Goal: Information Seeking & Learning: Learn about a topic

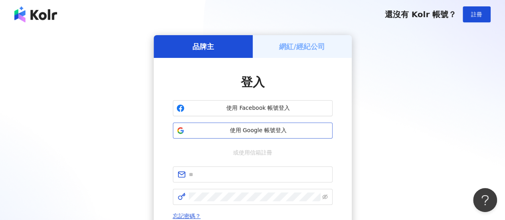
click at [244, 134] on span "使用 Google 帳號登入" at bounding box center [258, 131] width 141 height 8
click at [226, 134] on span "使用 Google 帳號登入" at bounding box center [258, 131] width 141 height 8
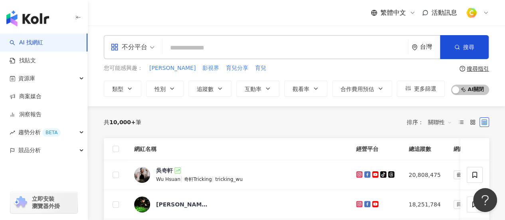
click at [196, 52] on input "search" at bounding box center [285, 47] width 239 height 15
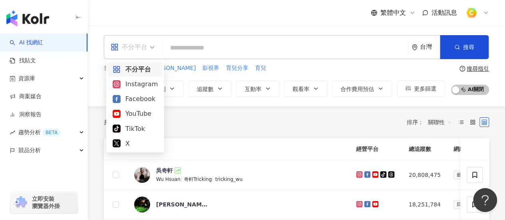
click at [142, 52] on div "不分平台" at bounding box center [129, 47] width 37 height 13
click at [141, 81] on div "Instagram" at bounding box center [135, 84] width 45 height 10
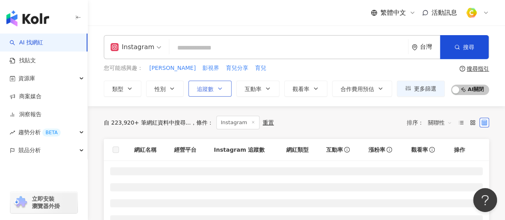
click at [209, 86] on span "追蹤數" at bounding box center [205, 89] width 17 height 6
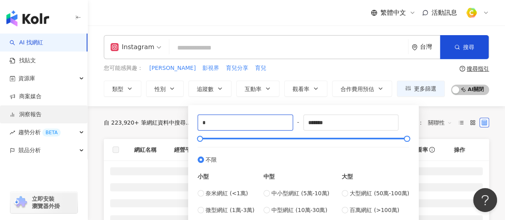
drag, startPoint x: 258, startPoint y: 123, endPoint x: 34, endPoint y: 119, distance: 224.6
click at [97, 123] on main "Instagram 台灣 搜尋 您可能感興趣： 蔡尚樺 影視界 育兒分享 育兒 類型 性別 追蹤數 互動率 觀看率 合作費用預估 更多篩選 * - *****…" at bounding box center [297, 178] width 418 height 304
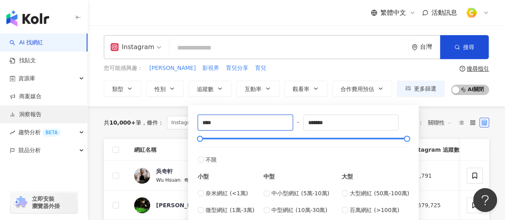
type input "****"
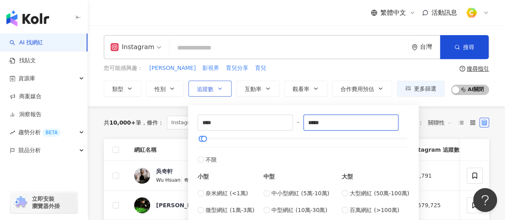
type input "*****"
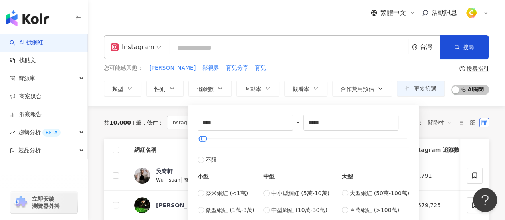
click at [276, 70] on div "您可能感興趣： 蔡尚樺 影視界 育兒分享 育兒" at bounding box center [274, 68] width 341 height 9
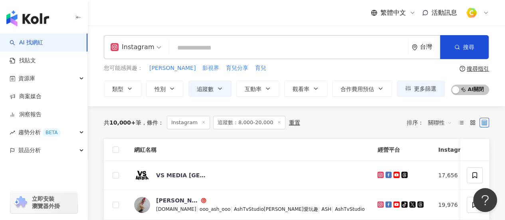
click at [230, 50] on input "search" at bounding box center [289, 47] width 233 height 15
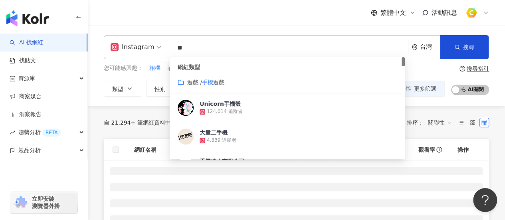
click at [358, 46] on input "**" at bounding box center [289, 47] width 233 height 15
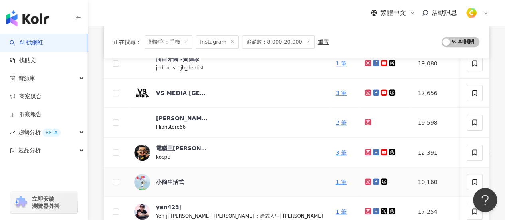
scroll to position [360, 0]
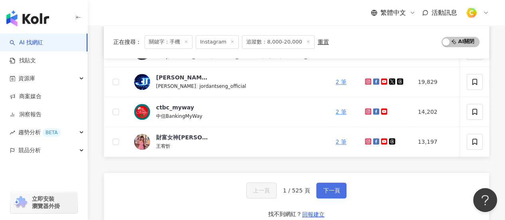
type input "**"
click at [343, 197] on button "下一頁" at bounding box center [331, 191] width 30 height 16
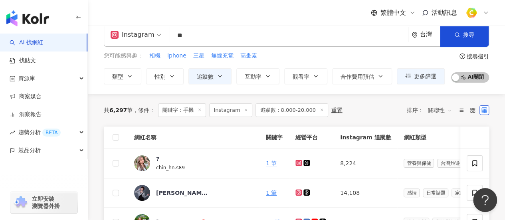
scroll to position [0, 0]
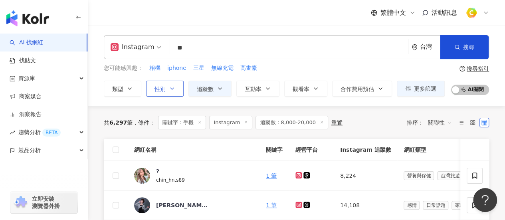
click at [164, 93] on button "性別" at bounding box center [165, 89] width 38 height 16
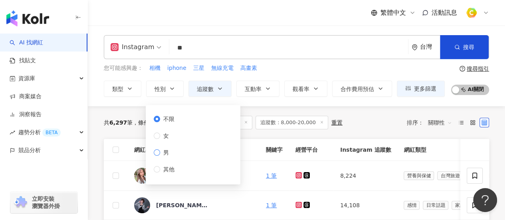
click at [174, 153] on label "男" at bounding box center [166, 152] width 24 height 9
click at [376, 113] on div "共 6,297 筆 條件 ： 關鍵字：手機 Instagram 追蹤數：8,000-20,000 重置 排序： 關聯性" at bounding box center [297, 122] width 386 height 33
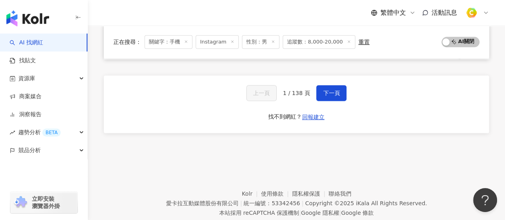
scroll to position [400, 0]
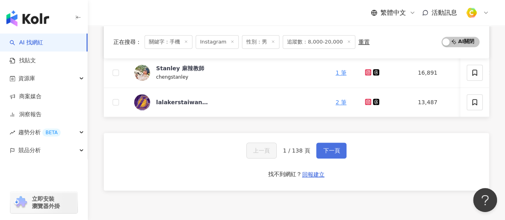
click at [331, 154] on span "下一頁" at bounding box center [331, 150] width 17 height 6
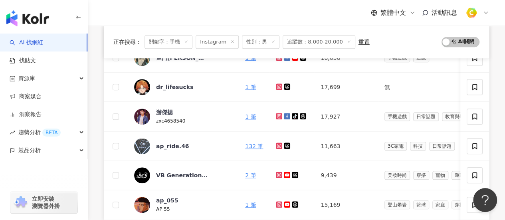
scroll to position [360, 0]
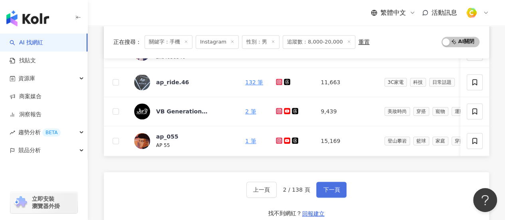
click at [320, 191] on button "下一頁" at bounding box center [331, 190] width 30 height 16
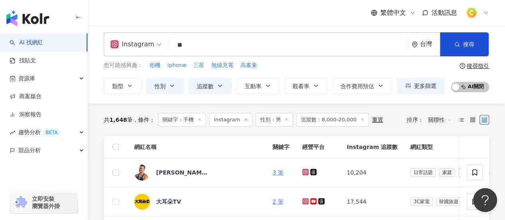
scroll to position [83, 0]
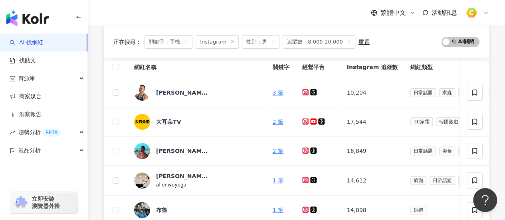
click at [172, 152] on div "Doe Doe Liu" at bounding box center [182, 151] width 52 height 8
click at [303, 149] on icon at bounding box center [305, 150] width 5 height 5
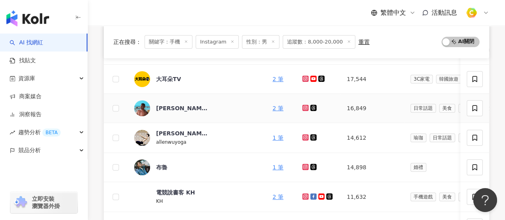
scroll to position [163, 0]
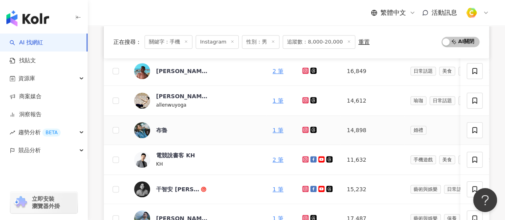
click at [304, 129] on icon at bounding box center [305, 129] width 3 height 3
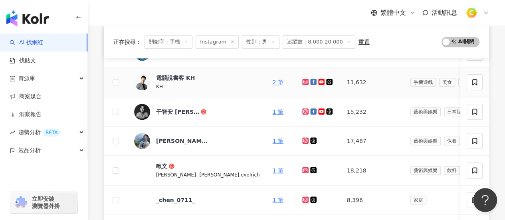
scroll to position [243, 0]
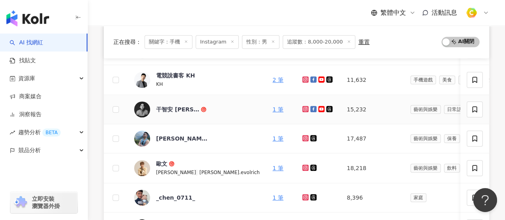
click at [304, 107] on icon at bounding box center [305, 108] width 3 height 3
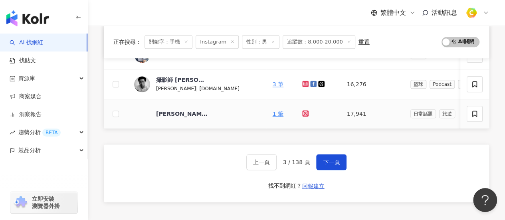
scroll to position [442, 0]
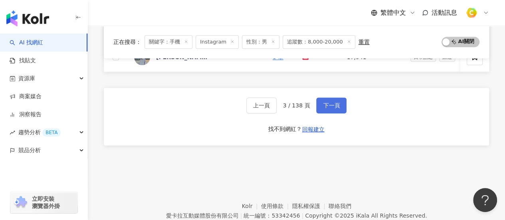
click at [338, 107] on span "下一頁" at bounding box center [331, 105] width 17 height 6
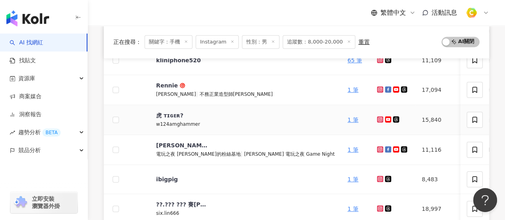
scroll to position [123, 0]
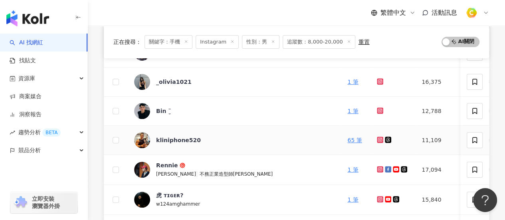
click at [378, 139] on icon at bounding box center [380, 139] width 5 height 5
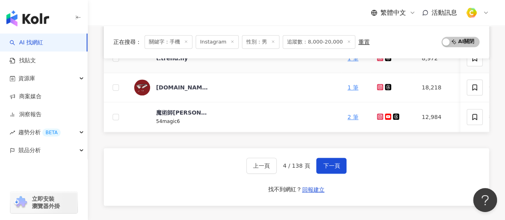
scroll to position [480, 0]
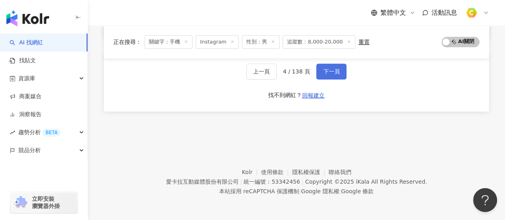
click at [328, 77] on button "下一頁" at bounding box center [331, 72] width 30 height 16
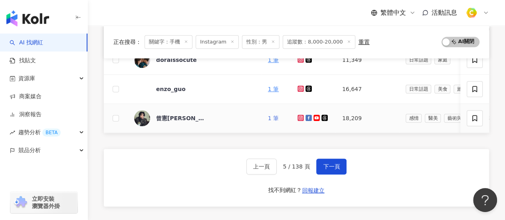
scroll to position [360, 0]
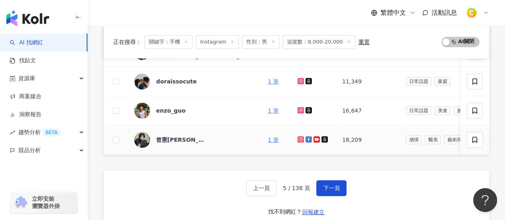
click at [298, 139] on icon at bounding box center [300, 139] width 5 height 5
click at [298, 80] on icon at bounding box center [301, 81] width 6 height 6
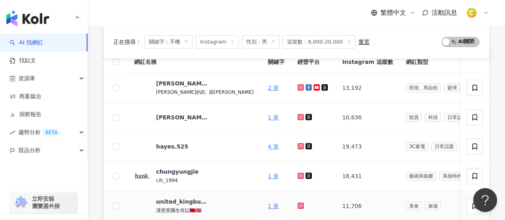
scroll to position [80, 0]
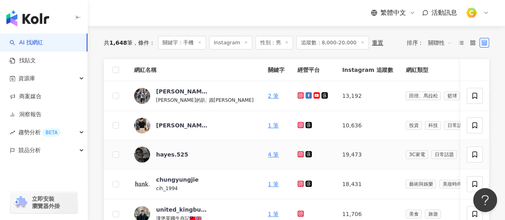
click at [298, 152] on icon at bounding box center [301, 154] width 6 height 6
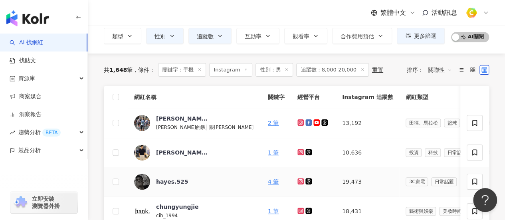
scroll to position [40, 0]
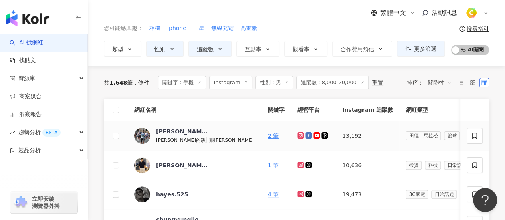
click at [298, 136] on icon at bounding box center [300, 135] width 5 height 5
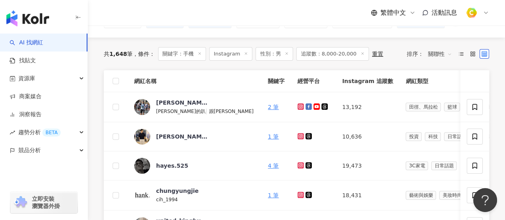
scroll to position [80, 0]
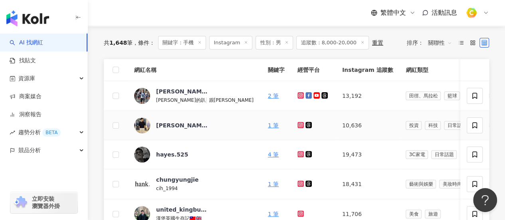
click at [298, 124] on icon at bounding box center [300, 125] width 5 height 5
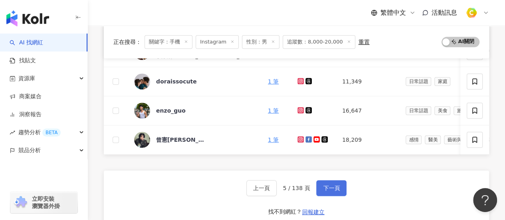
click at [326, 191] on span "下一頁" at bounding box center [331, 188] width 17 height 6
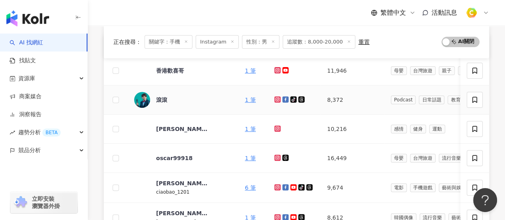
scroll to position [123, 0]
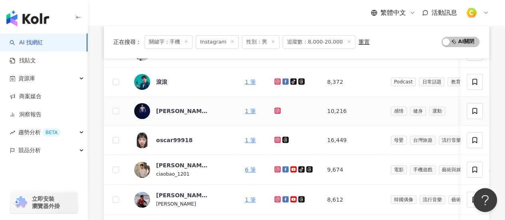
click at [274, 113] on link at bounding box center [278, 111] width 8 height 6
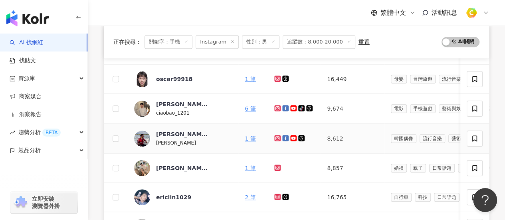
scroll to position [203, 0]
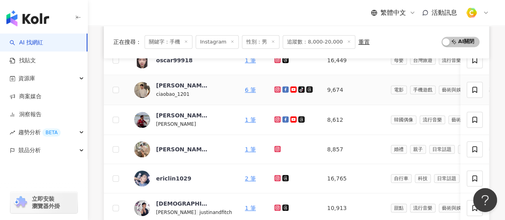
click at [276, 89] on icon at bounding box center [277, 89] width 3 height 3
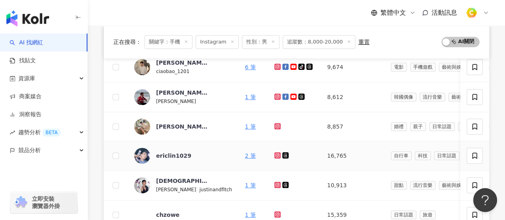
scroll to position [243, 0]
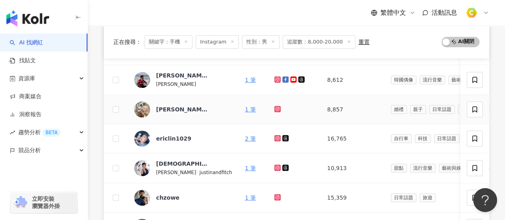
click at [274, 106] on link at bounding box center [278, 109] width 8 height 6
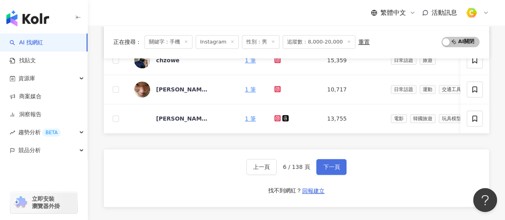
scroll to position [362, 0]
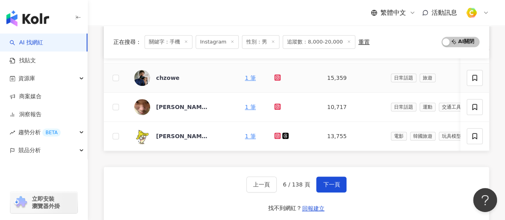
click at [277, 77] on icon at bounding box center [277, 77] width 1 height 1
click at [330, 188] on span "下一頁" at bounding box center [331, 184] width 17 height 6
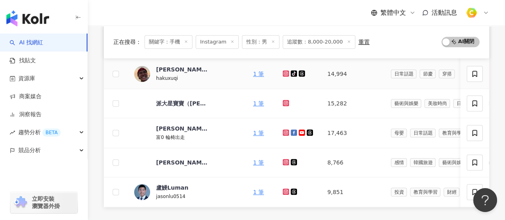
scroll to position [400, 0]
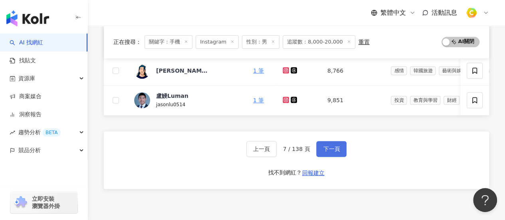
click at [324, 151] on span "下一頁" at bounding box center [331, 149] width 17 height 6
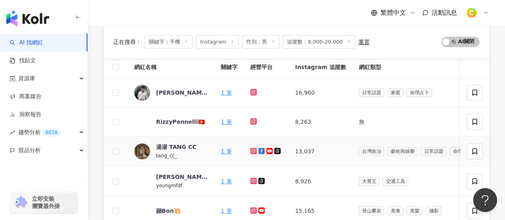
scroll to position [203, 0]
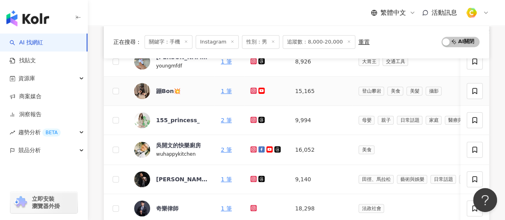
click at [253, 91] on icon at bounding box center [253, 90] width 5 height 5
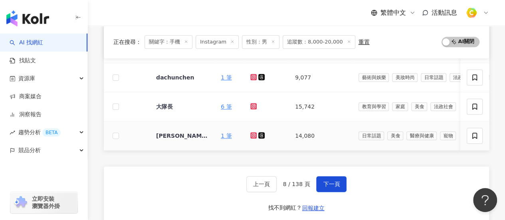
scroll to position [442, 0]
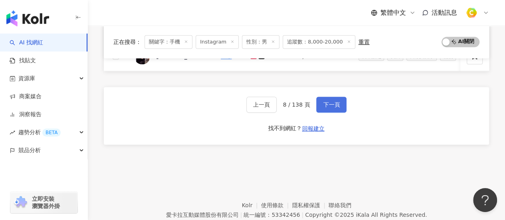
click at [326, 106] on span "下一頁" at bounding box center [331, 104] width 17 height 6
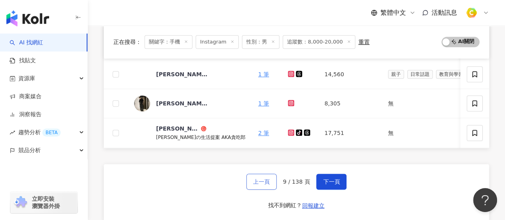
scroll to position [322, 0]
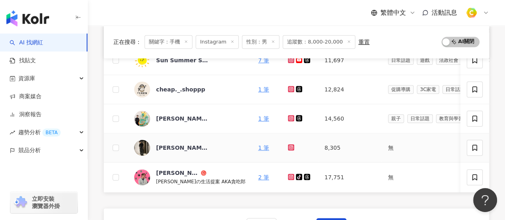
click at [288, 146] on icon at bounding box center [291, 147] width 6 height 6
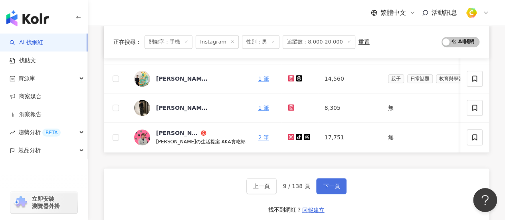
click at [332, 189] on span "下一頁" at bounding box center [331, 186] width 17 height 6
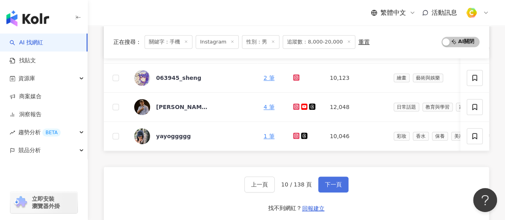
click at [334, 185] on span "下一頁" at bounding box center [333, 184] width 17 height 6
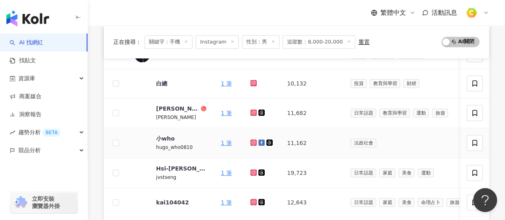
scroll to position [163, 0]
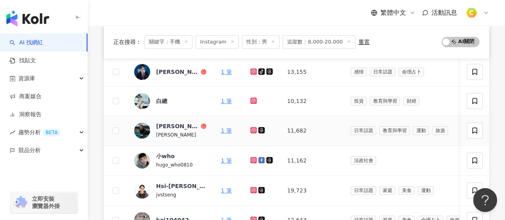
click at [253, 129] on icon at bounding box center [253, 129] width 1 height 1
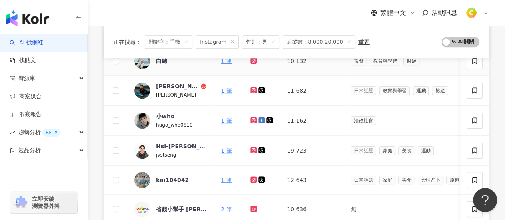
scroll to position [123, 0]
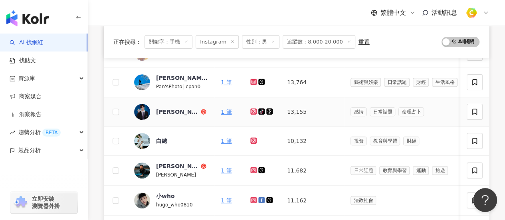
click at [253, 108] on icon at bounding box center [254, 111] width 6 height 6
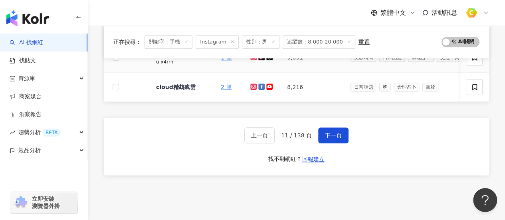
scroll to position [480, 0]
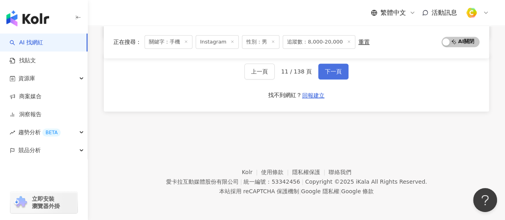
click at [341, 74] on button "下一頁" at bounding box center [333, 72] width 30 height 16
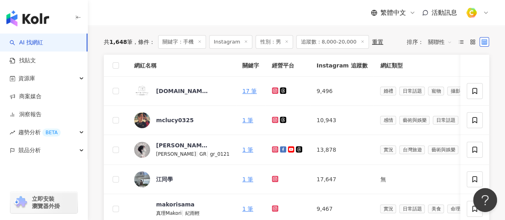
scroll to position [120, 0]
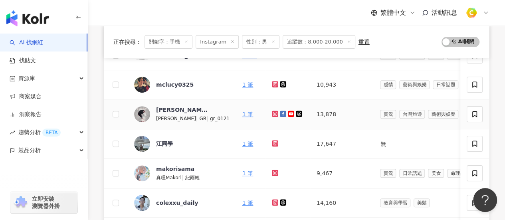
click at [273, 113] on icon at bounding box center [275, 113] width 5 height 5
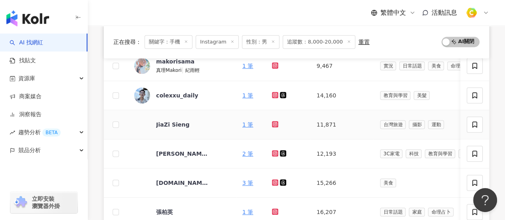
scroll to position [240, 0]
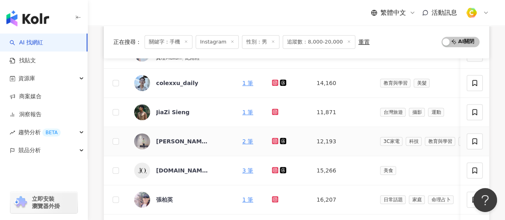
click at [273, 141] on icon at bounding box center [275, 141] width 5 height 5
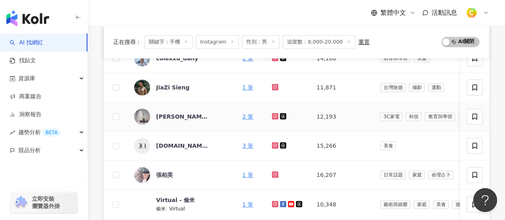
scroll to position [320, 0]
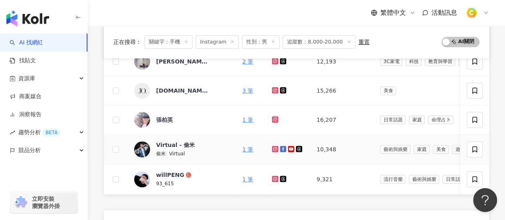
click at [274, 148] on icon at bounding box center [275, 148] width 3 height 3
click at [273, 177] on icon at bounding box center [275, 179] width 5 height 5
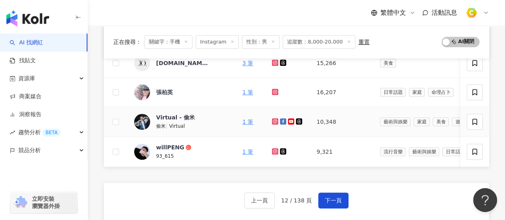
scroll to position [360, 0]
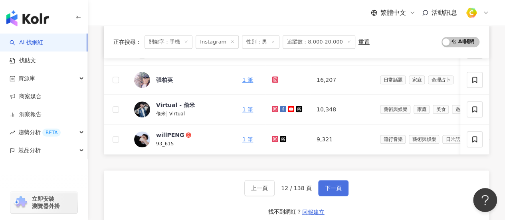
click at [326, 190] on span "下一頁" at bounding box center [333, 188] width 17 height 6
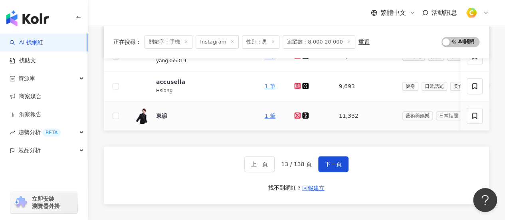
scroll to position [439, 0]
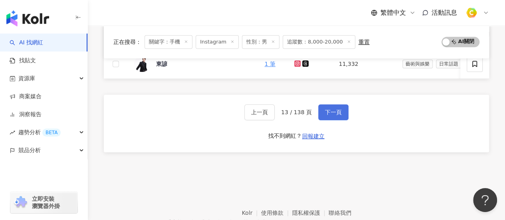
click at [331, 111] on button "下一頁" at bounding box center [333, 112] width 30 height 16
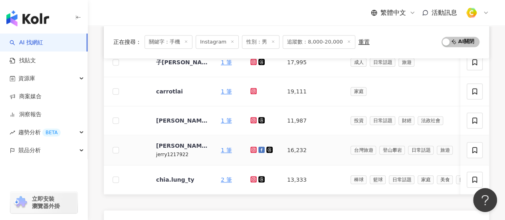
scroll to position [280, 0]
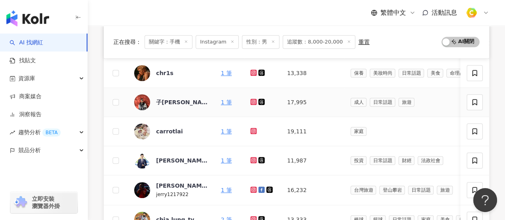
click at [253, 100] on icon at bounding box center [253, 101] width 3 height 3
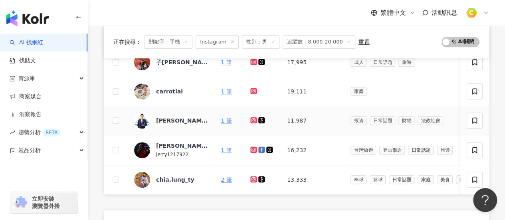
click at [251, 117] on icon at bounding box center [254, 120] width 6 height 6
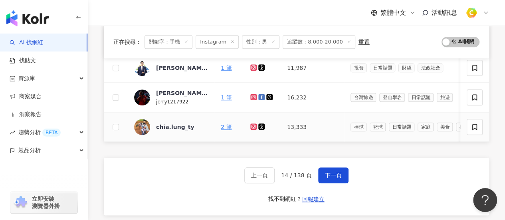
scroll to position [400, 0]
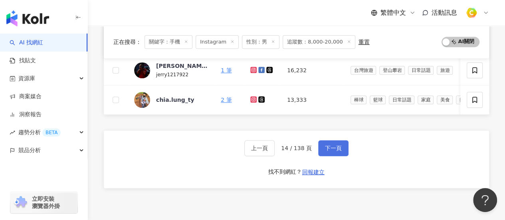
click at [337, 151] on span "下一頁" at bounding box center [333, 148] width 17 height 6
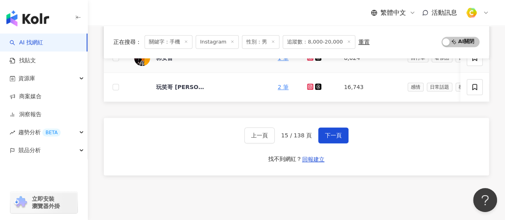
scroll to position [439, 0]
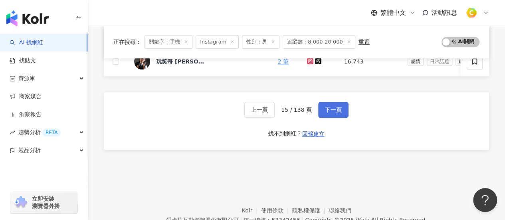
click at [334, 118] on button "下一頁" at bounding box center [333, 110] width 30 height 16
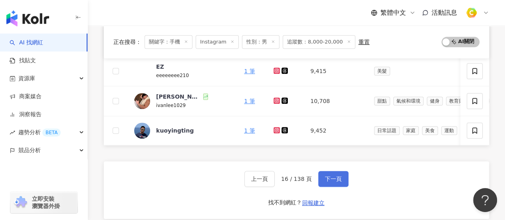
scroll to position [320, 0]
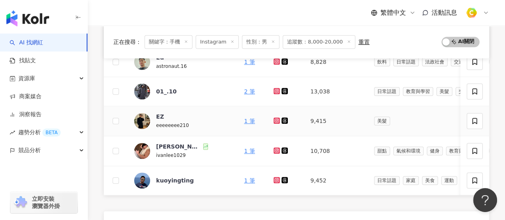
click at [274, 119] on icon at bounding box center [276, 120] width 5 height 5
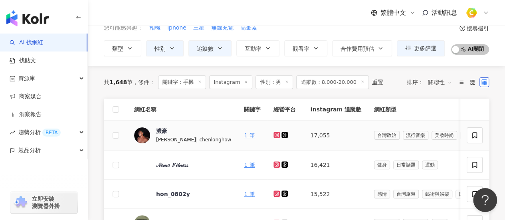
scroll to position [40, 0]
click at [275, 135] on icon at bounding box center [276, 134] width 3 height 3
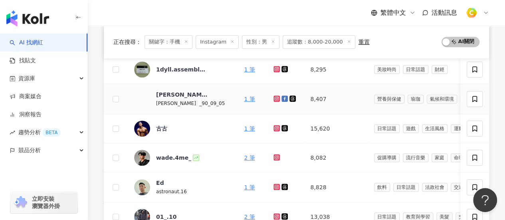
scroll to position [280, 0]
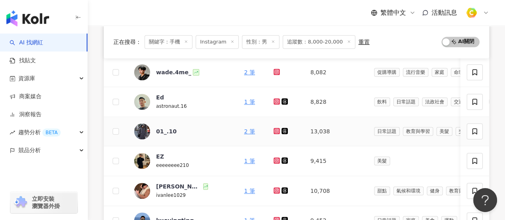
click at [275, 129] on icon at bounding box center [276, 130] width 3 height 3
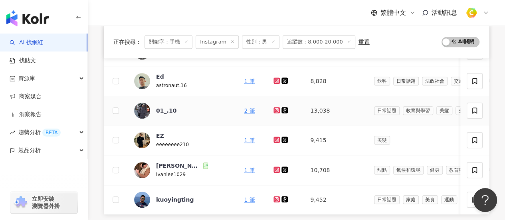
scroll to position [360, 0]
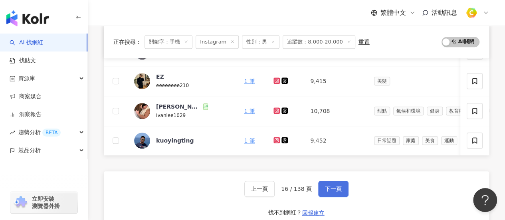
click at [331, 192] on span "下一頁" at bounding box center [333, 189] width 17 height 6
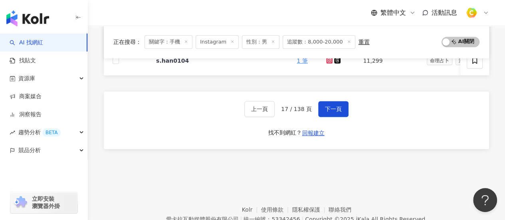
scroll to position [400, 0]
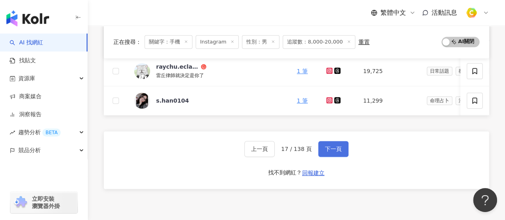
click at [334, 147] on button "下一頁" at bounding box center [333, 149] width 30 height 16
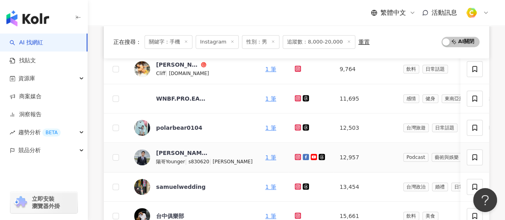
scroll to position [360, 0]
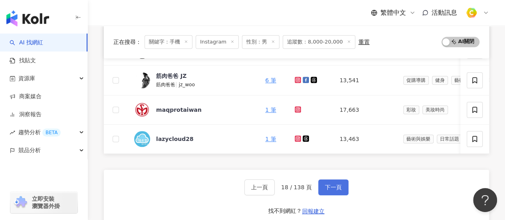
click at [329, 187] on span "下一頁" at bounding box center [333, 187] width 17 height 6
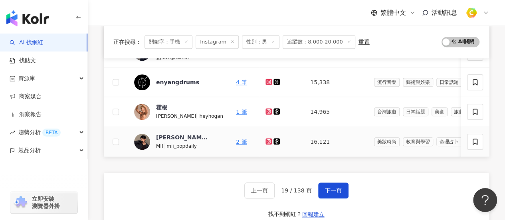
click at [266, 139] on icon at bounding box center [269, 141] width 6 height 6
click at [336, 194] on span "下一頁" at bounding box center [333, 190] width 17 height 6
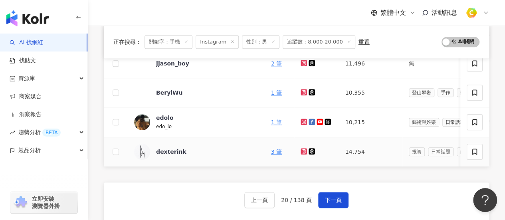
scroll to position [362, 0]
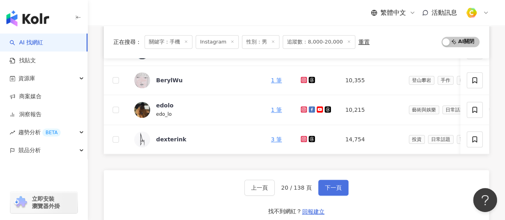
click at [337, 195] on button "下一頁" at bounding box center [333, 188] width 30 height 16
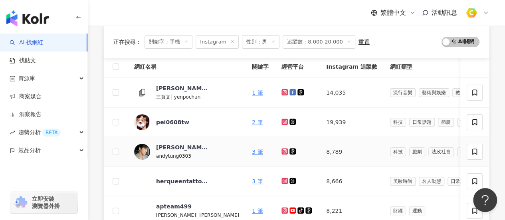
scroll to position [123, 0]
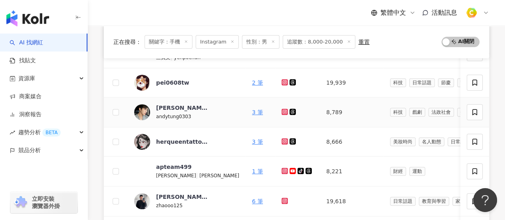
click at [283, 112] on icon at bounding box center [284, 111] width 3 height 3
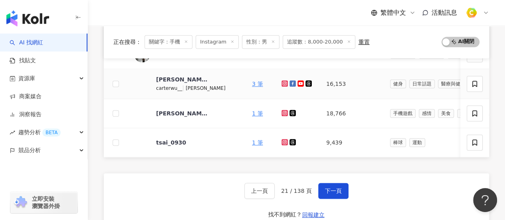
scroll to position [362, 0]
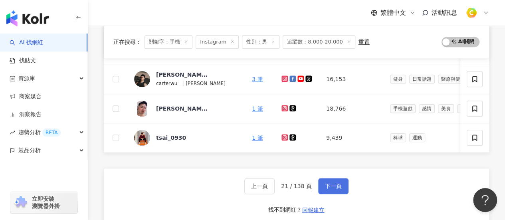
click at [339, 189] on span "下一頁" at bounding box center [333, 186] width 17 height 6
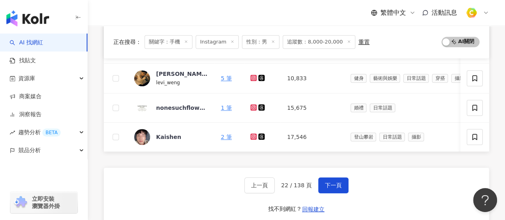
click at [471, 161] on div "網紅名稱 關鍵字 經營平台 Instagram 追蹤數 網紅類型 互動率 漲粉率 觀看率 操作 Jay 陳藍杰 3 筆 8,204 流行音樂 日常話題 家庭 …" at bounding box center [297, 11] width 386 height 469
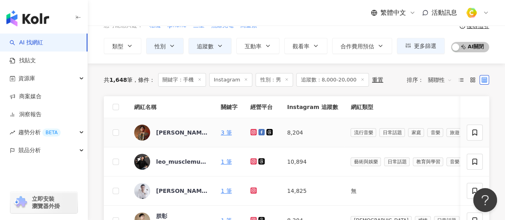
scroll to position [402, 0]
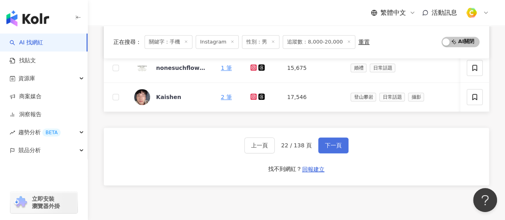
click at [336, 153] on button "下一頁" at bounding box center [333, 145] width 30 height 16
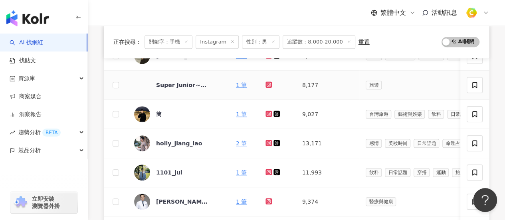
scroll to position [243, 0]
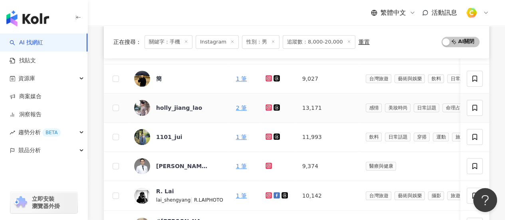
click at [267, 105] on icon at bounding box center [268, 106] width 3 height 3
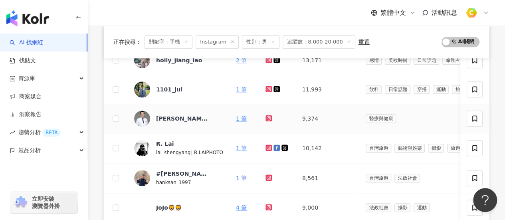
scroll to position [442, 0]
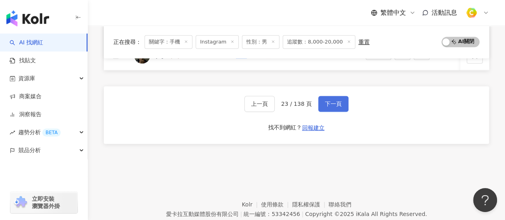
click at [340, 105] on span "下一頁" at bounding box center [333, 104] width 17 height 6
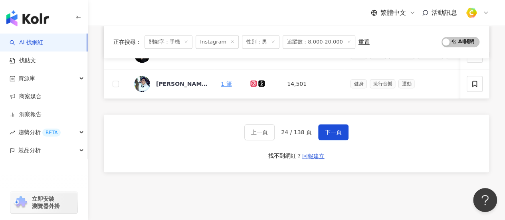
scroll to position [402, 0]
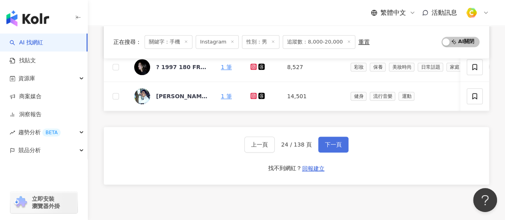
click at [329, 147] on span "下一頁" at bounding box center [333, 144] width 17 height 6
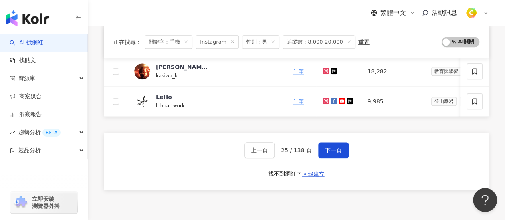
click at [128, 12] on div "繁體中文 活動訊息" at bounding box center [297, 13] width 386 height 26
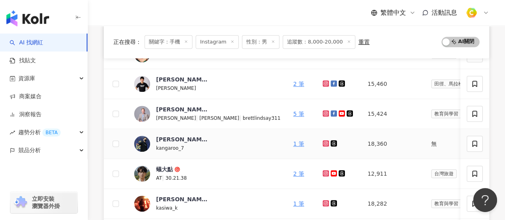
scroll to position [282, 0]
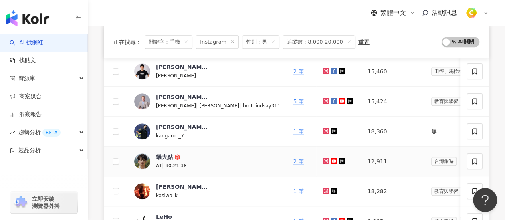
click at [323, 162] on icon at bounding box center [326, 161] width 6 height 6
click at [100, 87] on div "正在搜尋 ： 關鍵字：手機 Instagram 性別：男 追蹤數：8,000-20,000 重置 AI 開啟 AI 關閉 網紅名稱 關鍵字 經營平台 Inst…" at bounding box center [297, 77] width 418 height 506
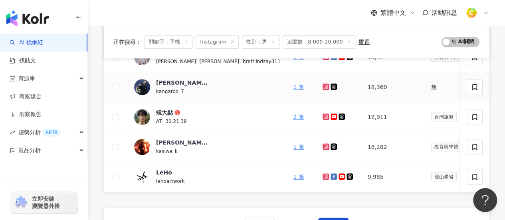
scroll to position [362, 0]
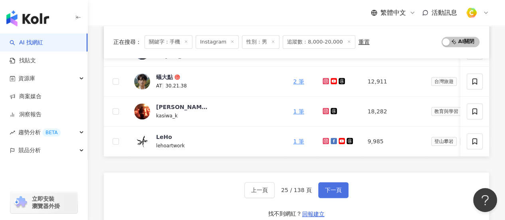
click at [325, 193] on span "下一頁" at bounding box center [333, 190] width 17 height 6
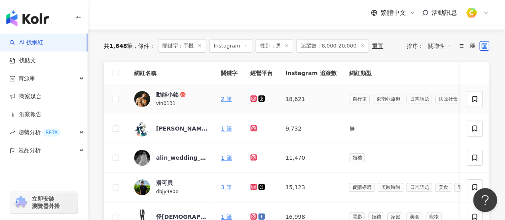
scroll to position [123, 0]
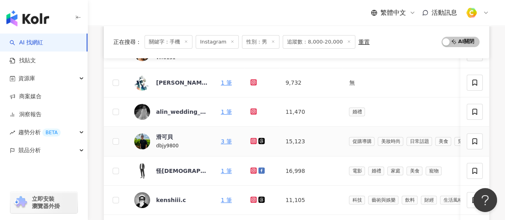
click at [255, 139] on icon at bounding box center [253, 141] width 5 height 5
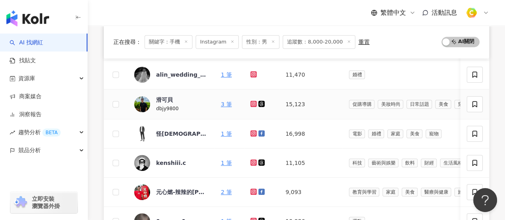
scroll to position [203, 0]
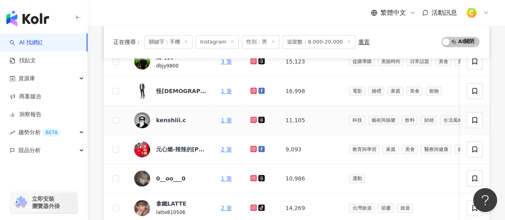
click at [256, 119] on icon at bounding box center [254, 120] width 6 height 6
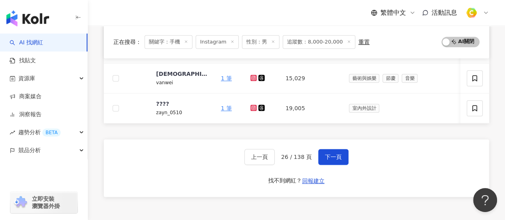
scroll to position [480, 0]
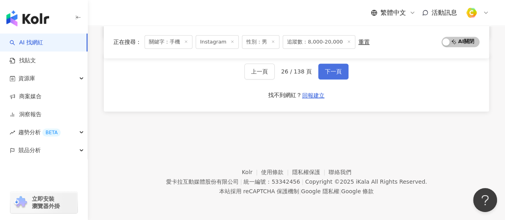
click at [335, 71] on span "下一頁" at bounding box center [333, 71] width 17 height 6
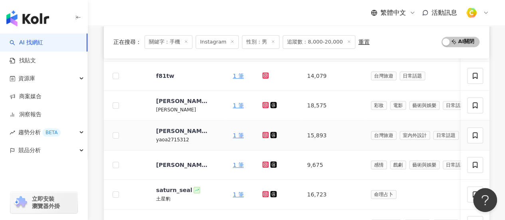
scroll to position [201, 0]
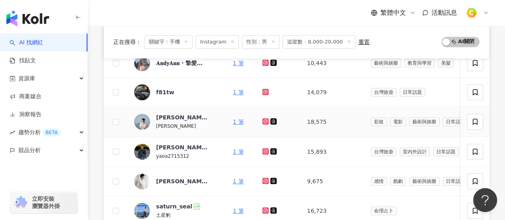
click at [265, 121] on icon at bounding box center [266, 121] width 6 height 6
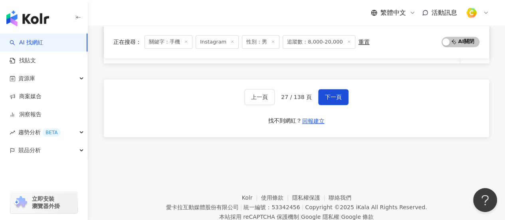
scroll to position [480, 0]
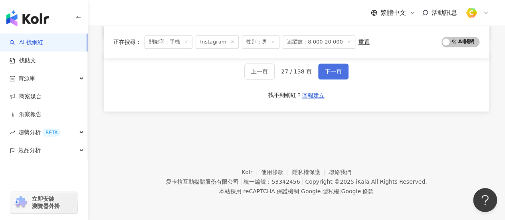
click at [322, 74] on button "下一頁" at bounding box center [333, 72] width 30 height 16
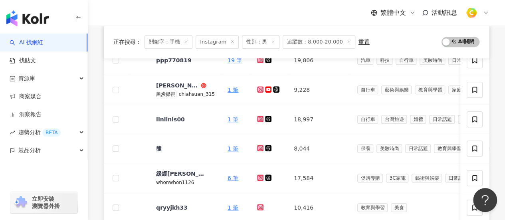
scroll to position [479, 0]
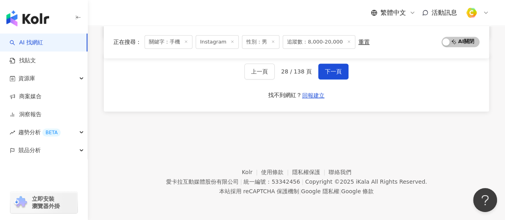
drag, startPoint x: 113, startPoint y: 146, endPoint x: 118, endPoint y: 148, distance: 4.7
click at [118, 148] on footer "Kolr 使用條款 隱私權保護 聯絡我們 愛卡拉互動媒體股份有限公司 | 統一編號：53342456 | Copyright © 2025 iKala All…" at bounding box center [297, 175] width 418 height 89
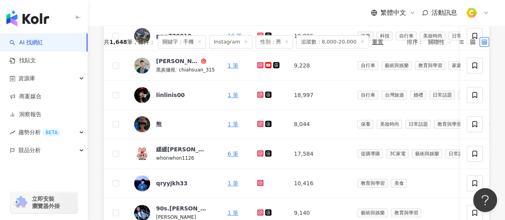
scroll to position [400, 0]
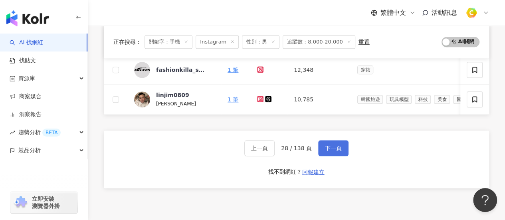
click at [343, 145] on button "下一頁" at bounding box center [333, 148] width 30 height 16
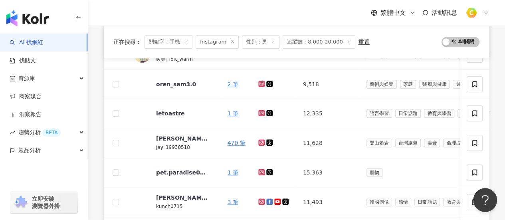
scroll to position [439, 0]
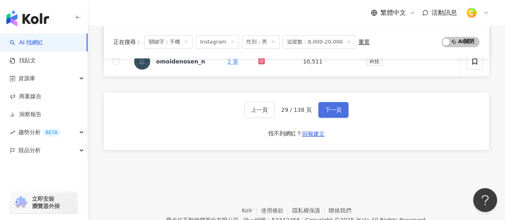
click at [334, 113] on span "下一頁" at bounding box center [333, 110] width 17 height 6
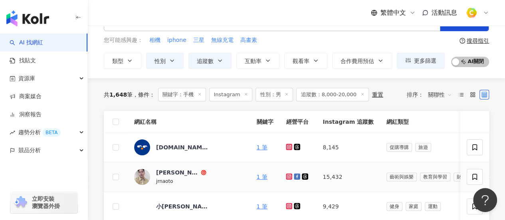
scroll to position [163, 0]
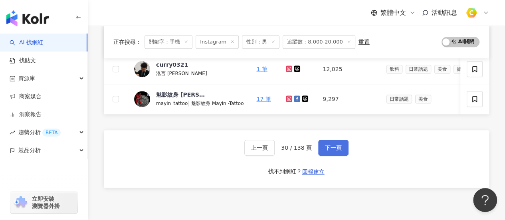
click at [328, 151] on span "下一頁" at bounding box center [333, 148] width 17 height 6
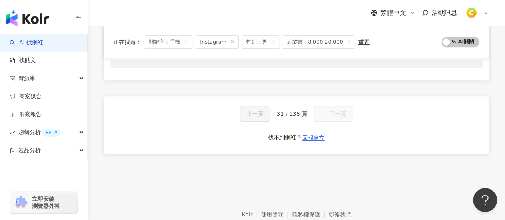
scroll to position [123, 0]
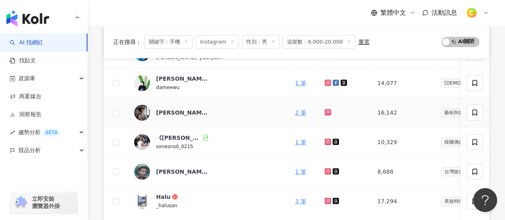
click at [325, 112] on icon at bounding box center [328, 112] width 6 height 6
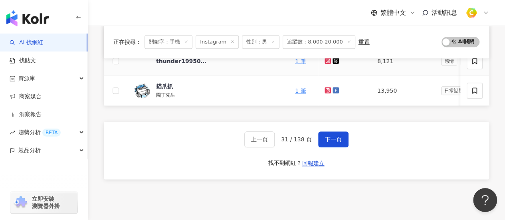
scroll to position [362, 0]
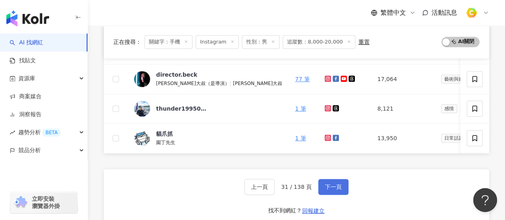
click at [330, 189] on span "下一頁" at bounding box center [333, 187] width 17 height 6
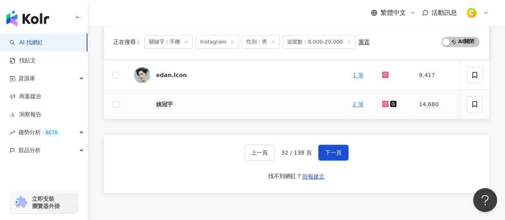
scroll to position [442, 0]
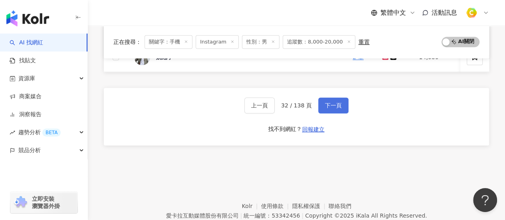
click at [337, 109] on span "下一頁" at bounding box center [333, 105] width 17 height 6
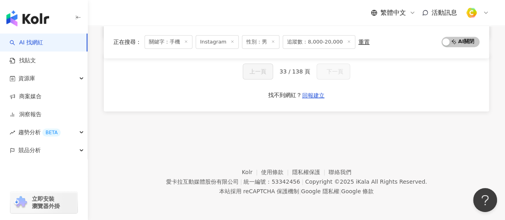
scroll to position [203, 0]
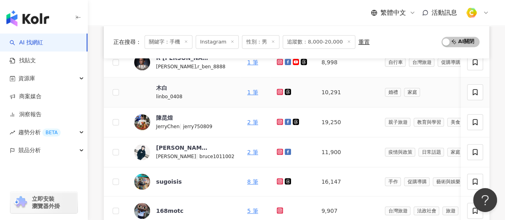
click at [278, 89] on icon at bounding box center [280, 91] width 5 height 5
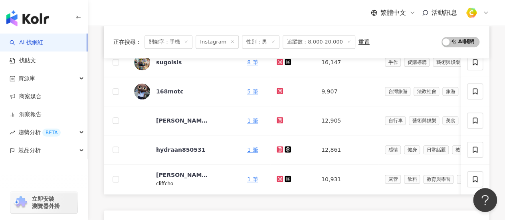
scroll to position [362, 0]
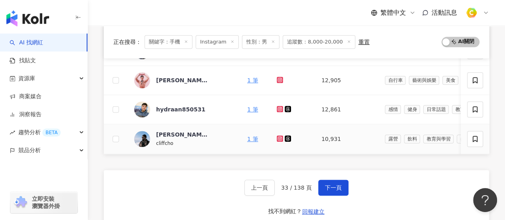
click at [278, 137] on icon at bounding box center [280, 138] width 5 height 5
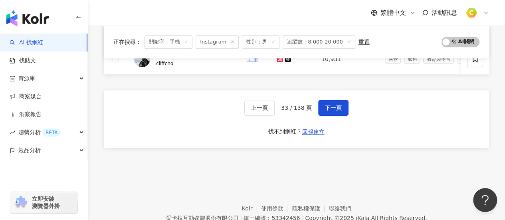
scroll to position [402, 0]
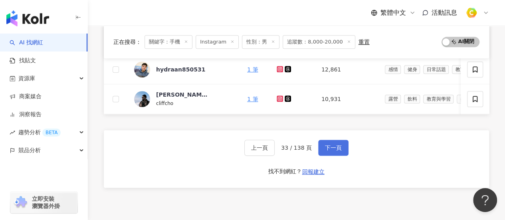
click at [331, 150] on span "下一頁" at bounding box center [333, 148] width 17 height 6
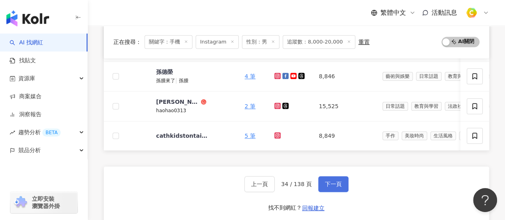
scroll to position [362, 0]
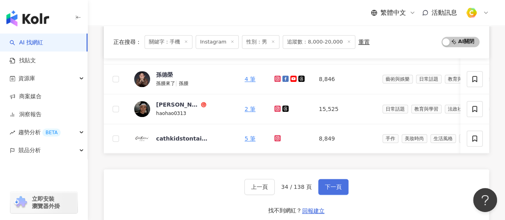
click at [332, 188] on span "下一頁" at bounding box center [333, 187] width 17 height 6
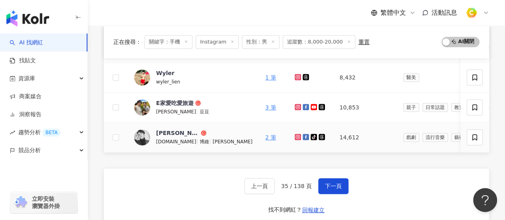
click at [296, 135] on icon at bounding box center [298, 137] width 5 height 5
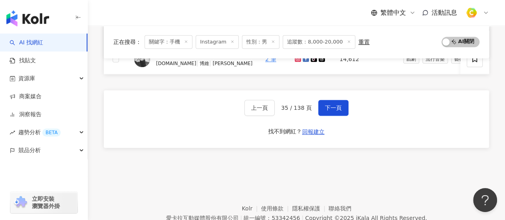
scroll to position [400, 0]
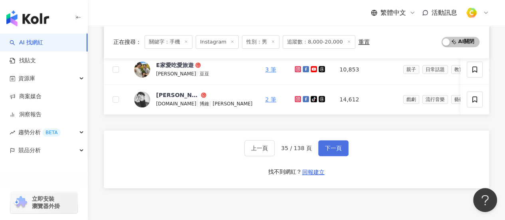
click at [332, 155] on button "下一頁" at bounding box center [333, 148] width 30 height 16
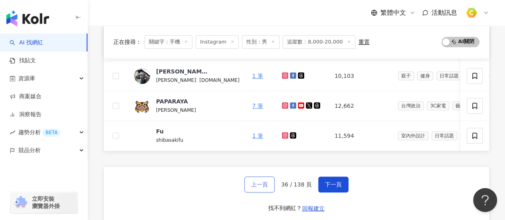
scroll to position [320, 0]
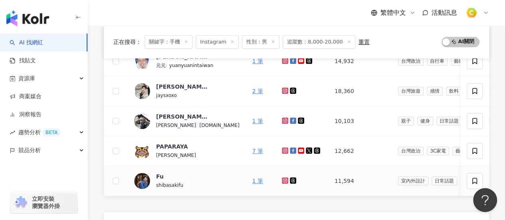
click at [282, 177] on icon at bounding box center [285, 180] width 6 height 6
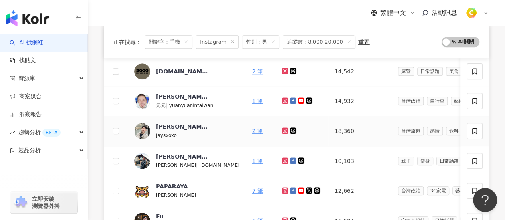
click at [283, 128] on icon at bounding box center [285, 130] width 5 height 5
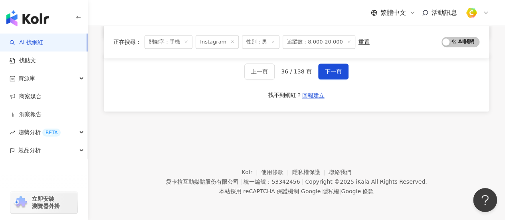
scroll to position [482, 0]
click at [331, 73] on span "下一頁" at bounding box center [333, 71] width 17 height 6
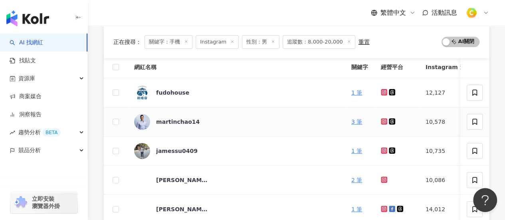
scroll to position [163, 0]
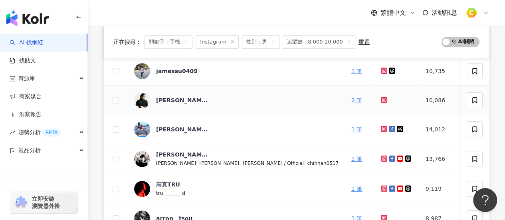
click at [382, 101] on icon at bounding box center [384, 99] width 5 height 5
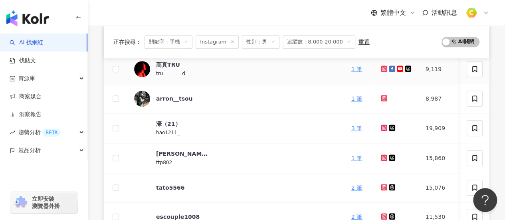
scroll to position [402, 0]
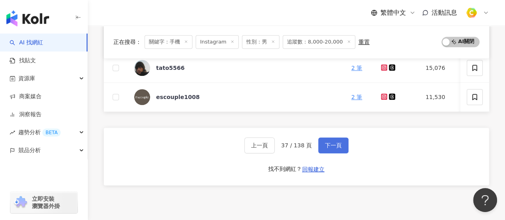
click at [334, 147] on span "下一頁" at bounding box center [333, 145] width 17 height 6
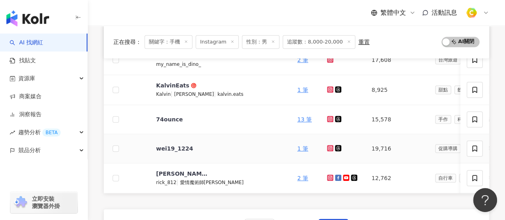
scroll to position [282, 0]
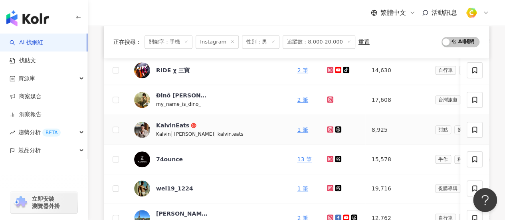
click at [327, 127] on icon at bounding box center [330, 129] width 6 height 6
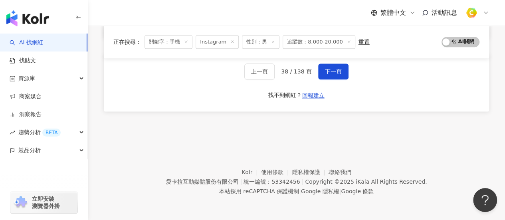
scroll to position [361, 0]
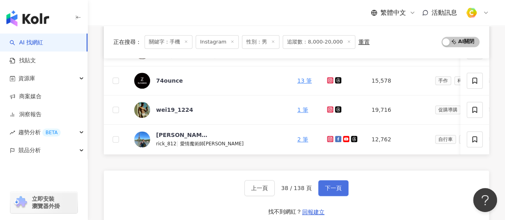
click at [332, 191] on span "下一頁" at bounding box center [333, 188] width 17 height 6
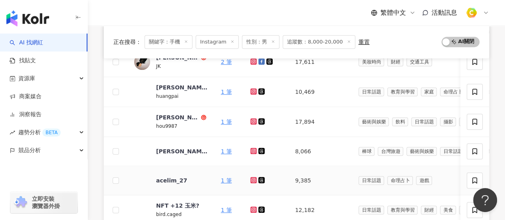
scroll to position [201, 0]
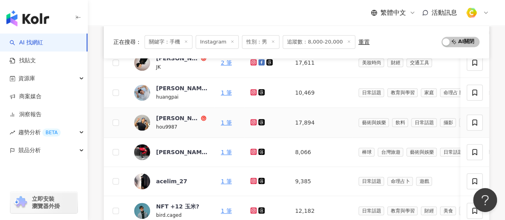
click at [255, 121] on icon at bounding box center [253, 121] width 3 height 3
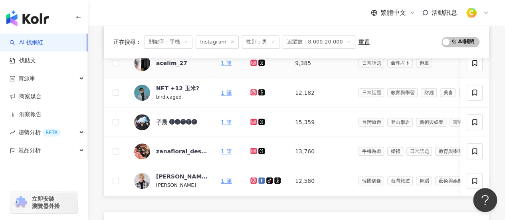
scroll to position [361, 0]
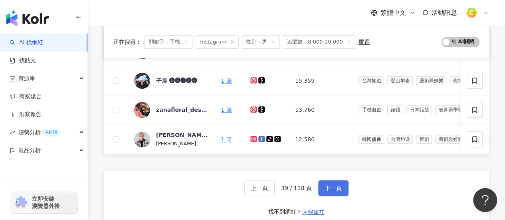
click at [344, 194] on button "下一頁" at bounding box center [333, 188] width 30 height 16
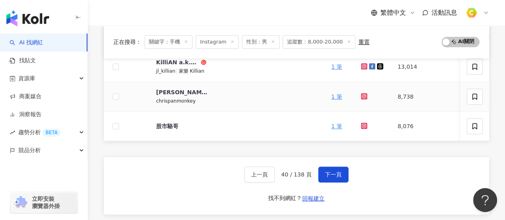
scroll to position [441, 0]
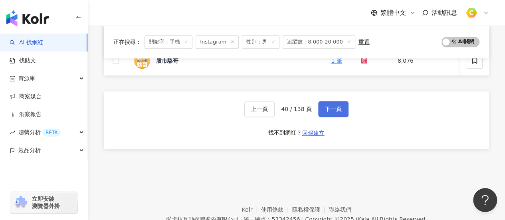
click at [332, 111] on span "下一頁" at bounding box center [333, 109] width 17 height 6
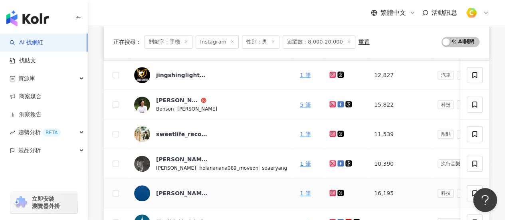
scroll to position [121, 0]
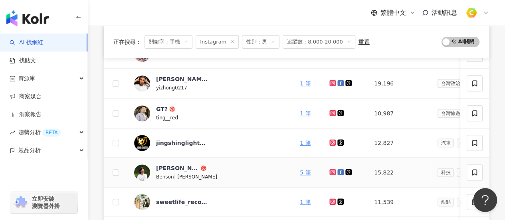
click at [332, 171] on icon at bounding box center [332, 171] width 1 height 1
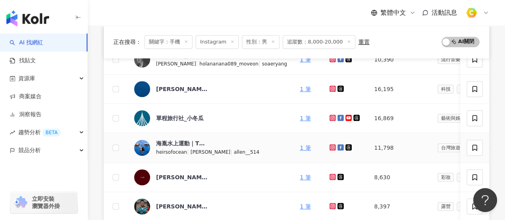
scroll to position [281, 0]
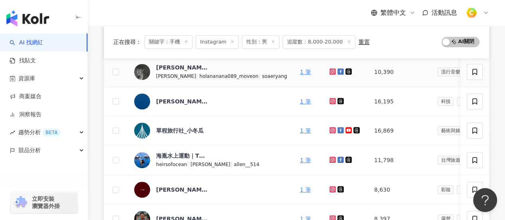
click at [330, 70] on icon at bounding box center [332, 71] width 5 height 5
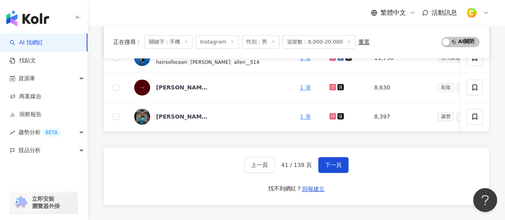
scroll to position [441, 0]
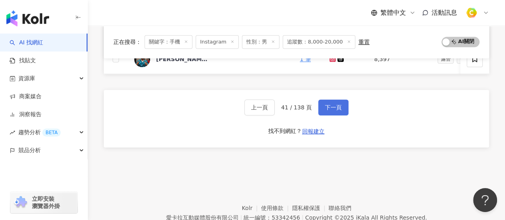
click at [330, 111] on span "下一頁" at bounding box center [333, 107] width 17 height 6
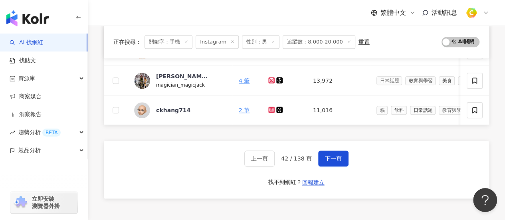
scroll to position [361, 0]
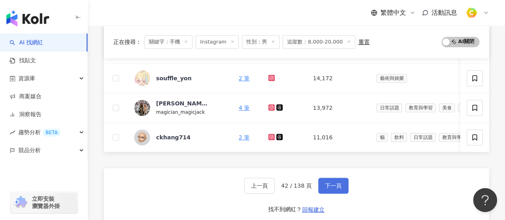
click at [327, 187] on span "下一頁" at bounding box center [333, 186] width 17 height 6
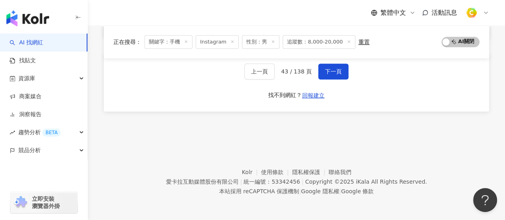
scroll to position [239, 0]
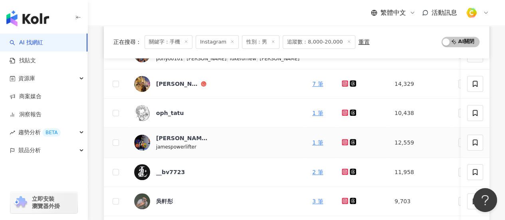
click at [342, 139] on icon at bounding box center [345, 142] width 6 height 6
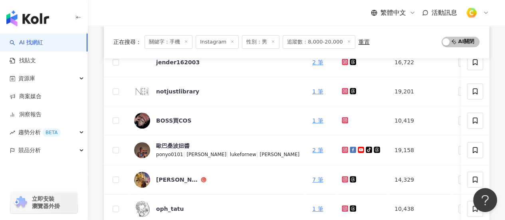
scroll to position [119, 0]
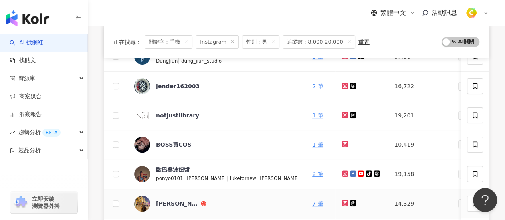
click at [344, 203] on icon at bounding box center [345, 202] width 3 height 3
click at [162, 200] on div "王彥程" at bounding box center [177, 204] width 43 height 8
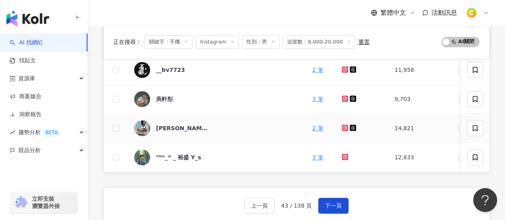
scroll to position [359, 0]
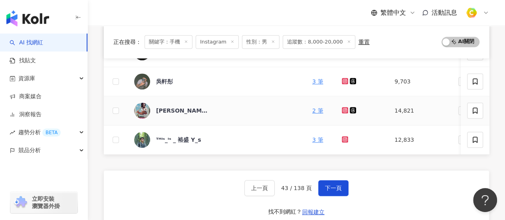
click at [344, 109] on icon at bounding box center [345, 109] width 3 height 3
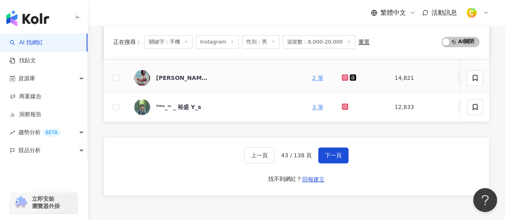
scroll to position [399, 0]
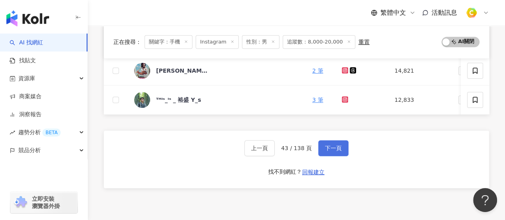
click at [326, 151] on span "下一頁" at bounding box center [333, 148] width 17 height 6
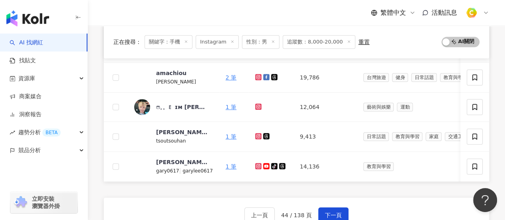
scroll to position [359, 0]
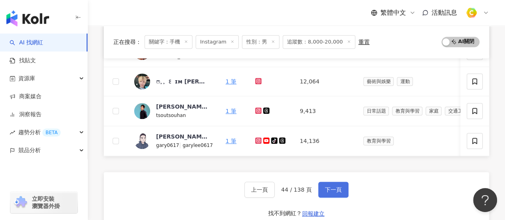
click at [331, 193] on span "下一頁" at bounding box center [333, 190] width 17 height 6
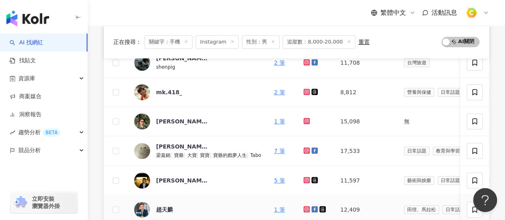
scroll to position [160, 0]
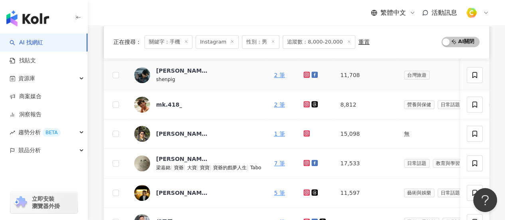
click at [310, 72] on icon at bounding box center [307, 75] width 6 height 6
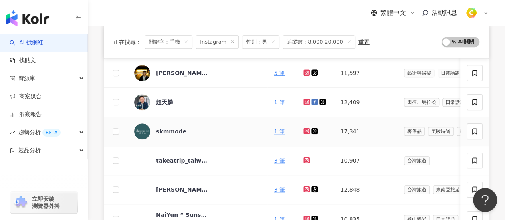
scroll to position [280, 0]
click at [309, 71] on icon at bounding box center [306, 72] width 5 height 5
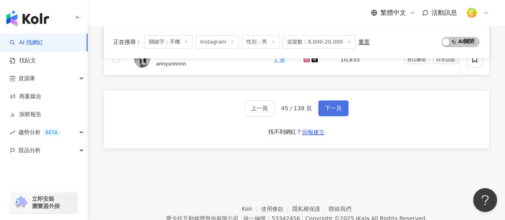
click at [332, 109] on span "下一頁" at bounding box center [333, 108] width 17 height 6
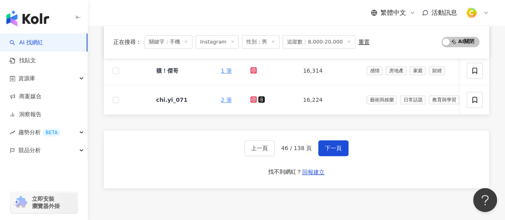
scroll to position [360, 0]
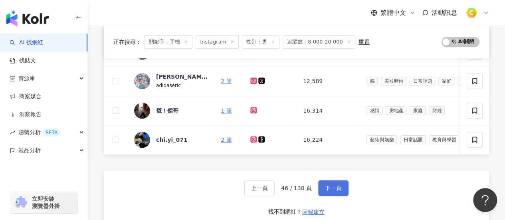
click at [338, 191] on span "下一頁" at bounding box center [333, 188] width 17 height 6
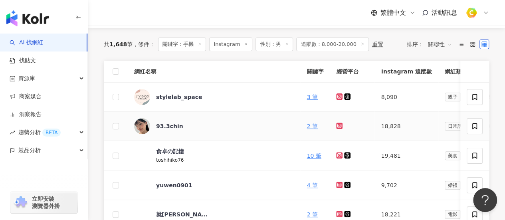
scroll to position [40, 0]
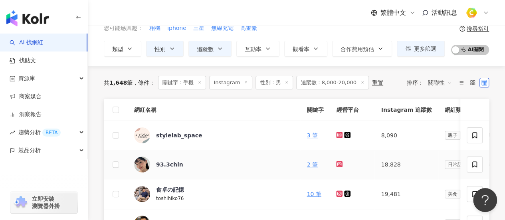
click at [336, 165] on icon at bounding box center [339, 164] width 6 height 6
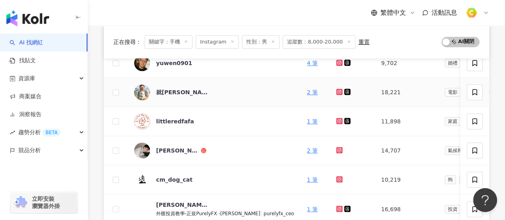
scroll to position [240, 0]
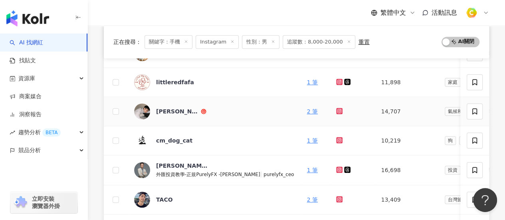
click at [337, 109] on icon at bounding box center [339, 111] width 5 height 5
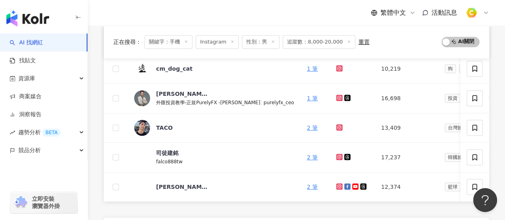
scroll to position [400, 0]
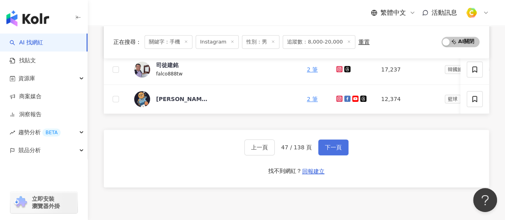
click at [340, 151] on span "下一頁" at bounding box center [333, 147] width 17 height 6
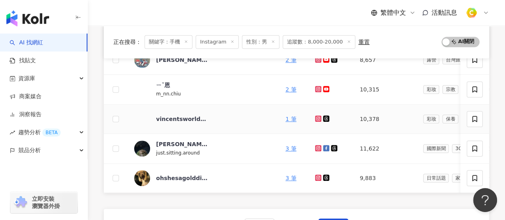
scroll to position [362, 0]
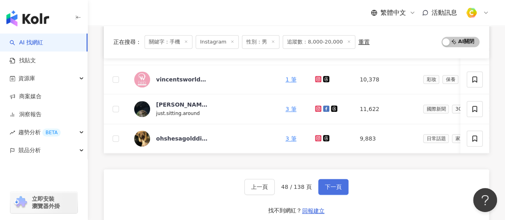
click at [328, 190] on span "下一頁" at bounding box center [333, 187] width 17 height 6
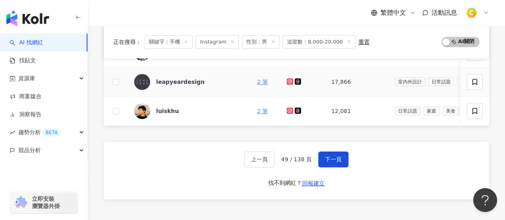
scroll to position [442, 0]
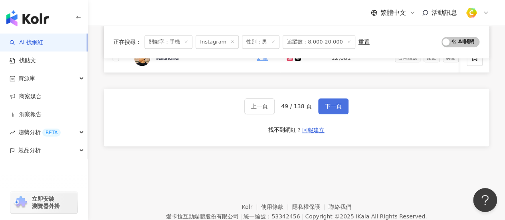
click at [343, 114] on button "下一頁" at bounding box center [333, 106] width 30 height 16
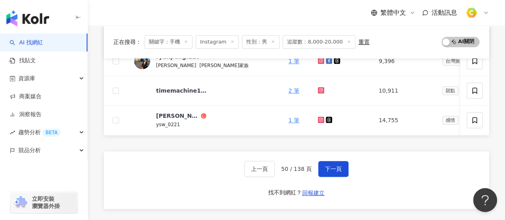
scroll to position [322, 0]
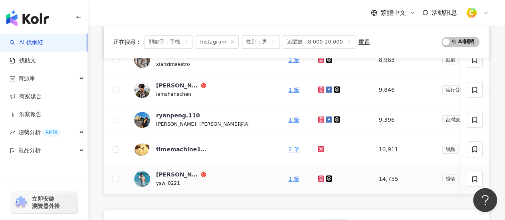
click at [319, 177] on icon at bounding box center [321, 178] width 6 height 6
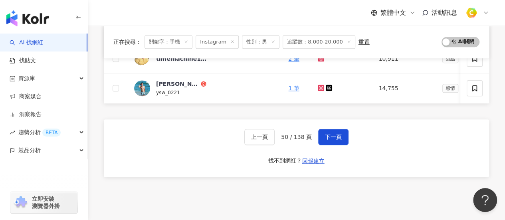
scroll to position [442, 0]
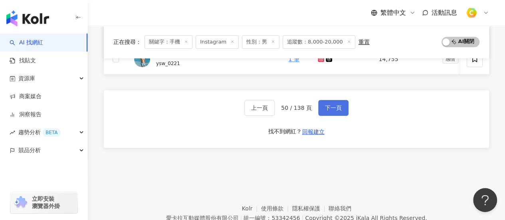
click at [326, 111] on span "下一頁" at bounding box center [333, 108] width 17 height 6
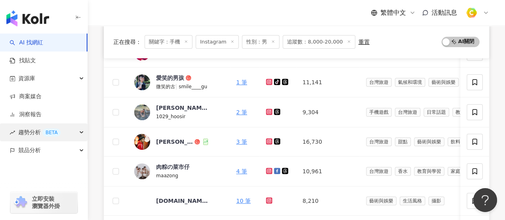
scroll to position [83, 0]
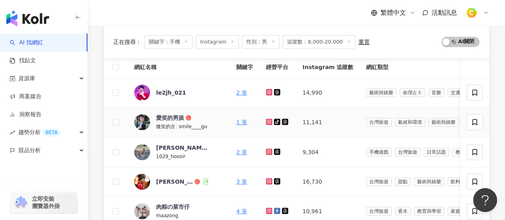
click at [268, 122] on icon at bounding box center [269, 121] width 5 height 5
click at [171, 119] on div "愛笑的男孩" at bounding box center [170, 118] width 28 height 8
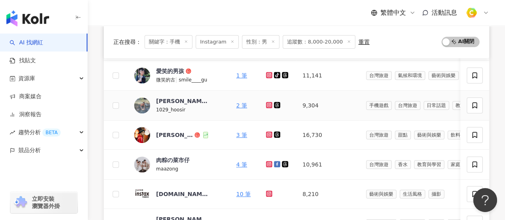
scroll to position [163, 0]
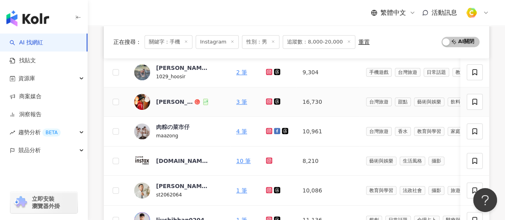
click at [267, 99] on icon at bounding box center [269, 101] width 5 height 5
click at [183, 96] on div "[PERSON_NAME][PERSON_NAME] 이철위" at bounding box center [182, 102] width 52 height 16
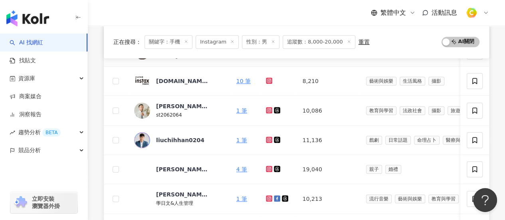
scroll to position [322, 0]
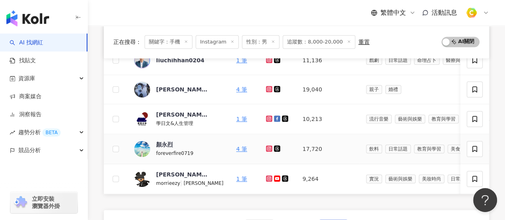
click at [267, 147] on icon at bounding box center [268, 148] width 3 height 3
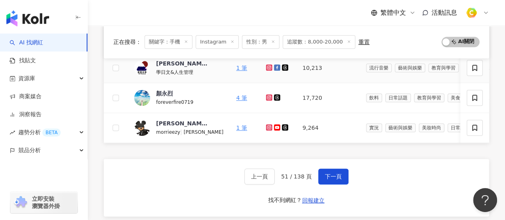
scroll to position [402, 0]
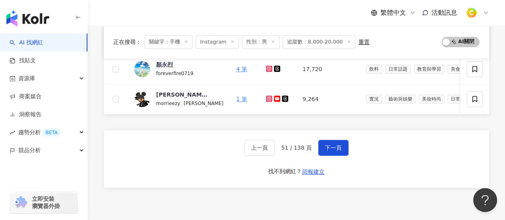
click at [336, 142] on div "上一頁 51 / 138 頁 下一頁 找不到網紅？ 回報建立" at bounding box center [297, 159] width 386 height 58
click at [332, 147] on span "下一頁" at bounding box center [333, 148] width 17 height 6
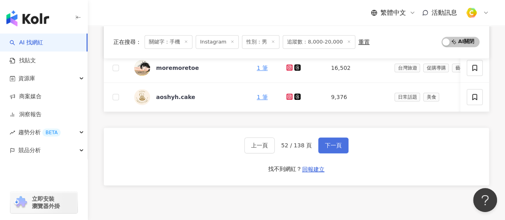
click at [327, 149] on span "下一頁" at bounding box center [333, 145] width 17 height 6
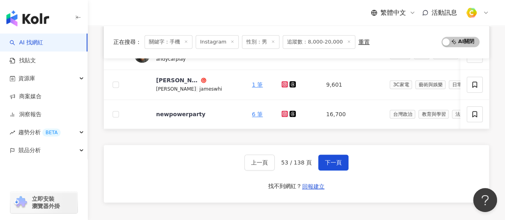
scroll to position [479, 0]
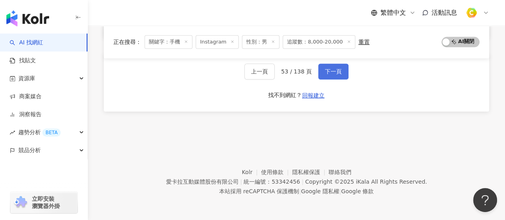
click at [328, 72] on span "下一頁" at bounding box center [333, 71] width 17 height 6
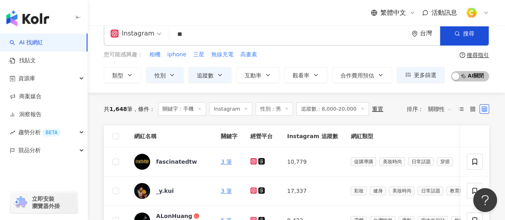
scroll to position [0, 0]
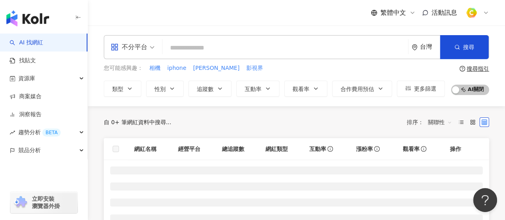
click at [159, 50] on div "不分平台 台灣 搜尋" at bounding box center [297, 47] width 386 height 24
click at [155, 50] on div "不分平台" at bounding box center [132, 47] width 53 height 23
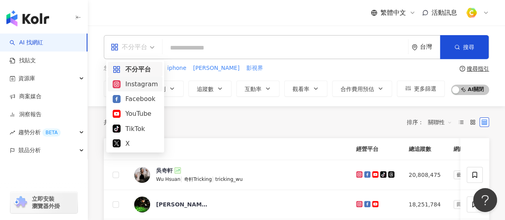
click at [145, 88] on div "Instagram" at bounding box center [135, 84] width 45 height 10
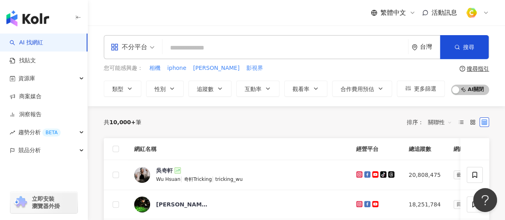
click at [209, 53] on input "search" at bounding box center [285, 47] width 239 height 15
paste input "******"
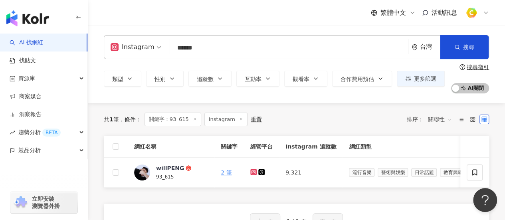
type input "******"
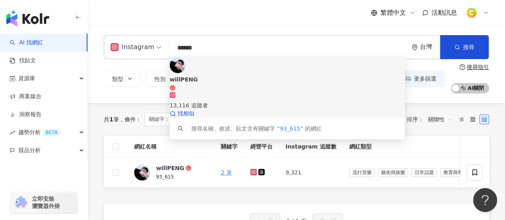
click at [225, 76] on div "willPENG" at bounding box center [287, 80] width 235 height 8
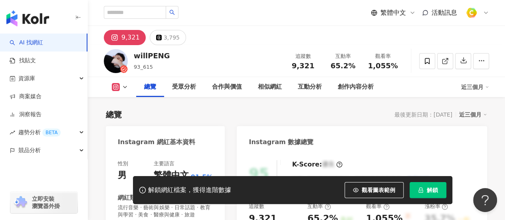
click at [432, 188] on span "解鎖" at bounding box center [432, 190] width 11 height 6
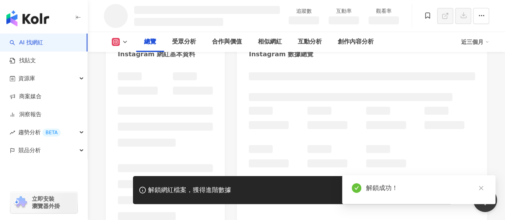
scroll to position [120, 0]
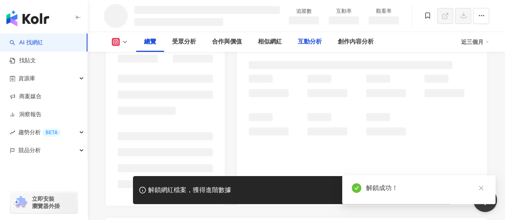
click at [312, 47] on div "互動分析" at bounding box center [310, 42] width 24 height 10
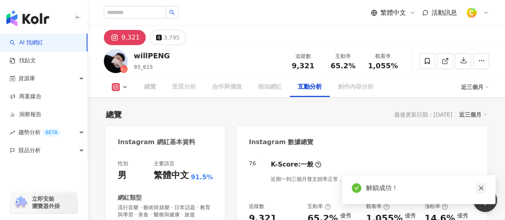
click at [483, 188] on link at bounding box center [481, 188] width 10 height 10
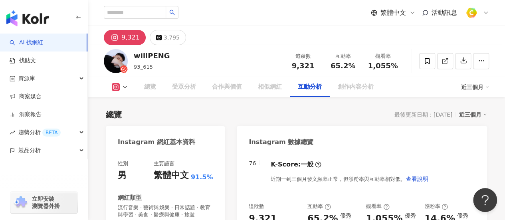
scroll to position [1541, 0]
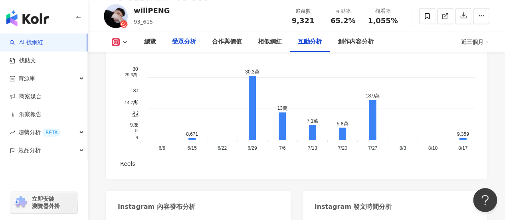
click at [195, 44] on div "受眾分析" at bounding box center [184, 42] width 24 height 10
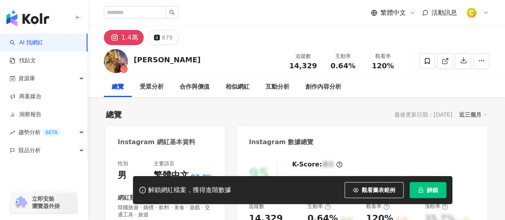
click at [432, 190] on span "解鎖" at bounding box center [432, 190] width 11 height 6
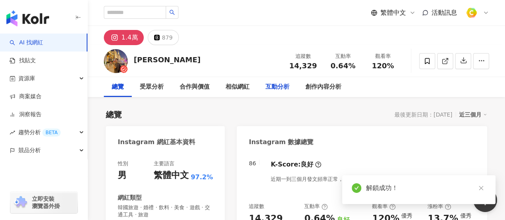
scroll to position [80, 0]
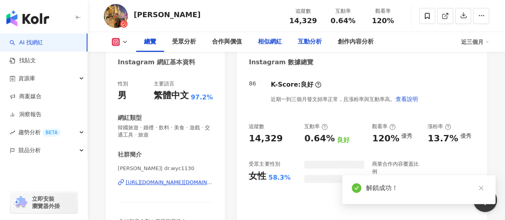
click at [277, 40] on div "相似網紅" at bounding box center [270, 42] width 24 height 10
click at [318, 41] on div "互動分析" at bounding box center [310, 42] width 24 height 10
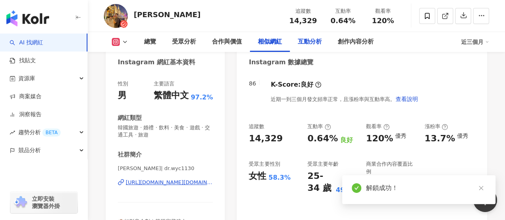
click at [313, 39] on div "互動分析" at bounding box center [310, 42] width 24 height 10
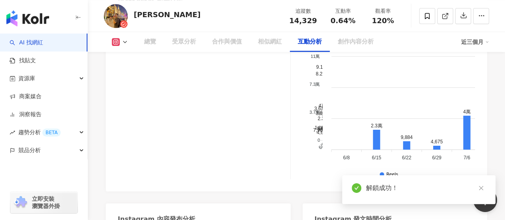
scroll to position [1600, 0]
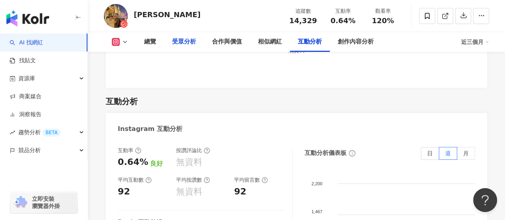
click at [195, 44] on div "受眾分析" at bounding box center [184, 42] width 24 height 10
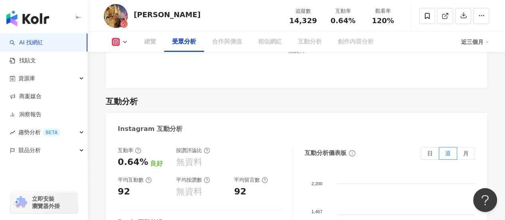
scroll to position [717, 0]
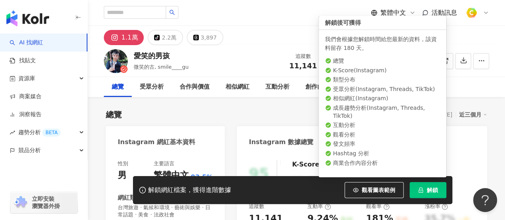
click at [428, 192] on span "解鎖" at bounding box center [432, 190] width 11 height 6
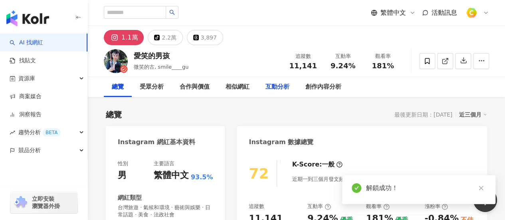
click at [276, 84] on div "互動分析" at bounding box center [278, 87] width 24 height 10
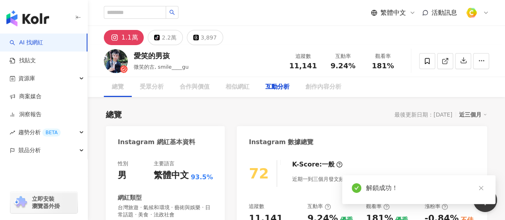
scroll to position [1592, 0]
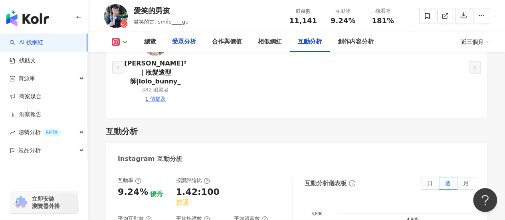
click at [187, 42] on div "受眾分析" at bounding box center [184, 42] width 24 height 10
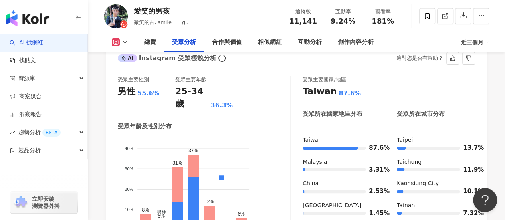
scroll to position [709, 0]
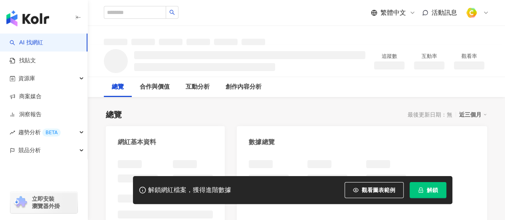
click at [439, 188] on button "解鎖" at bounding box center [428, 190] width 37 height 16
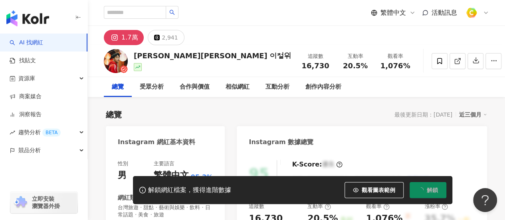
scroll to position [40, 0]
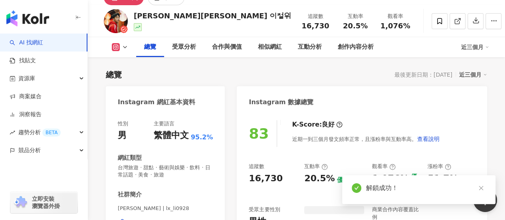
scroll to position [48, 0]
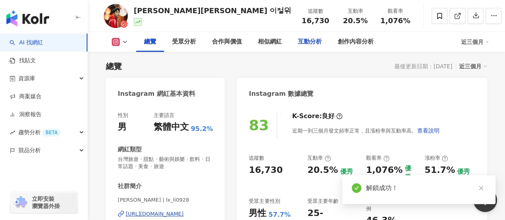
click at [309, 46] on div "互動分析" at bounding box center [310, 42] width 24 height 10
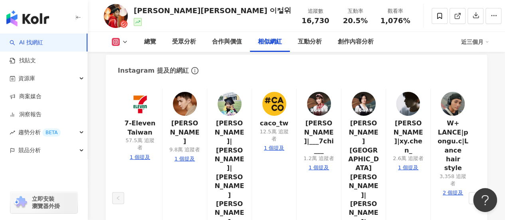
scroll to position [1635, 0]
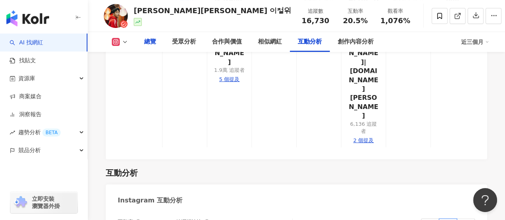
click at [147, 41] on div "總覽" at bounding box center [150, 42] width 12 height 10
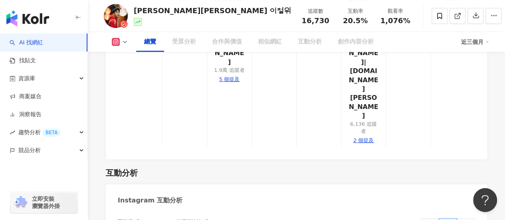
scroll to position [49, 0]
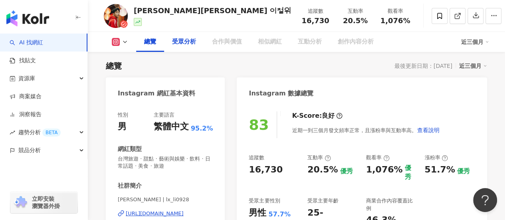
click at [173, 41] on div "受眾分析" at bounding box center [184, 42] width 24 height 10
click at [185, 43] on div "受眾分析" at bounding box center [184, 42] width 24 height 10
click at [197, 42] on div "受眾分析" at bounding box center [184, 42] width 40 height 20
